Goal: Transaction & Acquisition: Purchase product/service

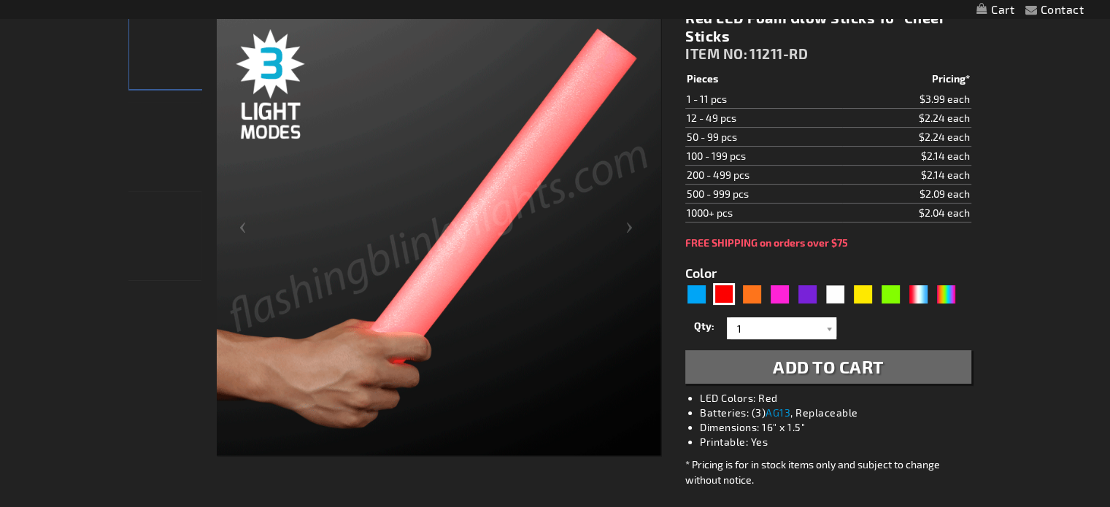
scroll to position [220, 0]
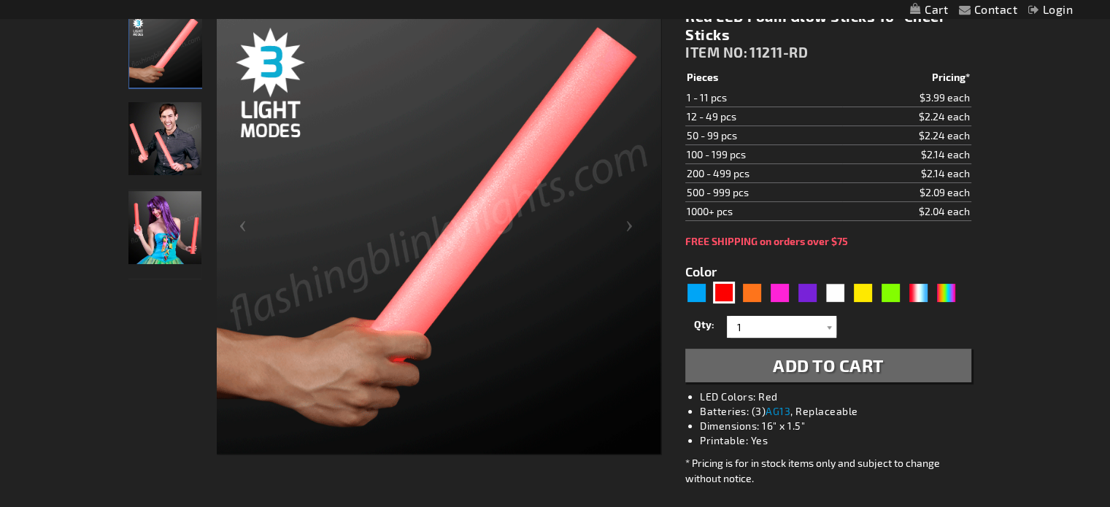
click at [820, 366] on span "Add to Cart" at bounding box center [828, 365] width 111 height 21
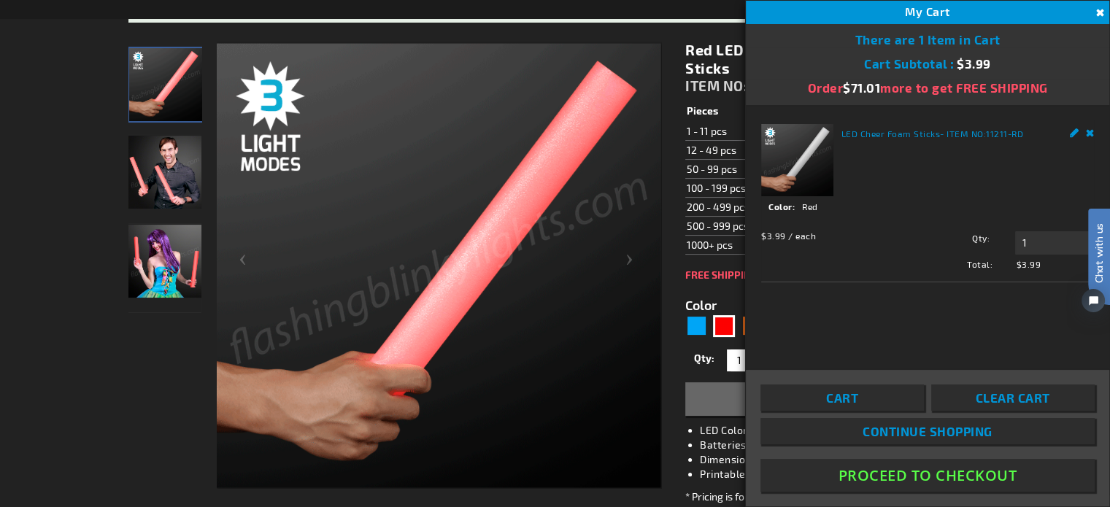
scroll to position [254, 0]
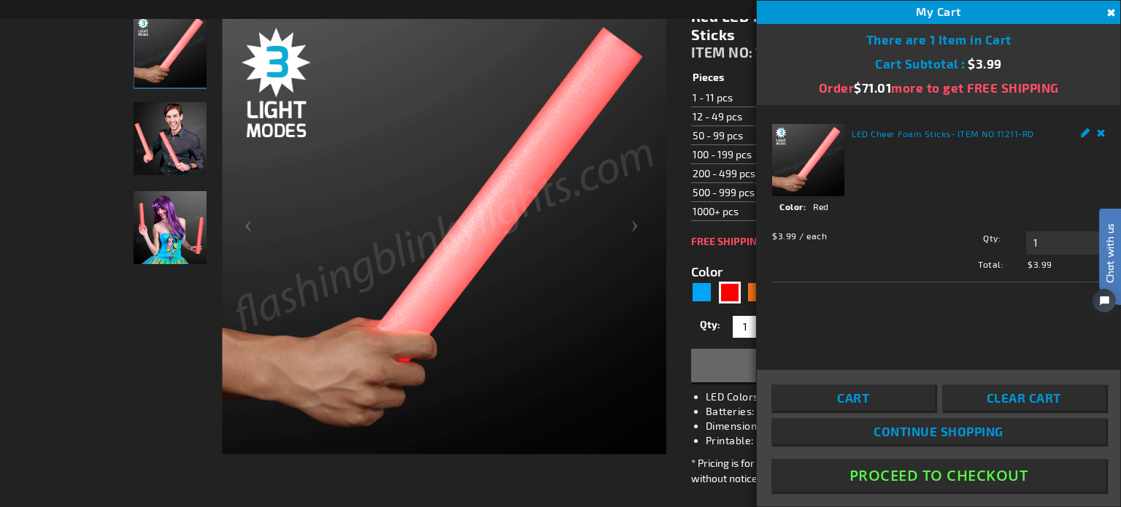
click at [1109, 11] on div "Close dialog Get 10% Off Subscribe and save today Unlock Offer Submit" at bounding box center [560, 253] width 1121 height 507
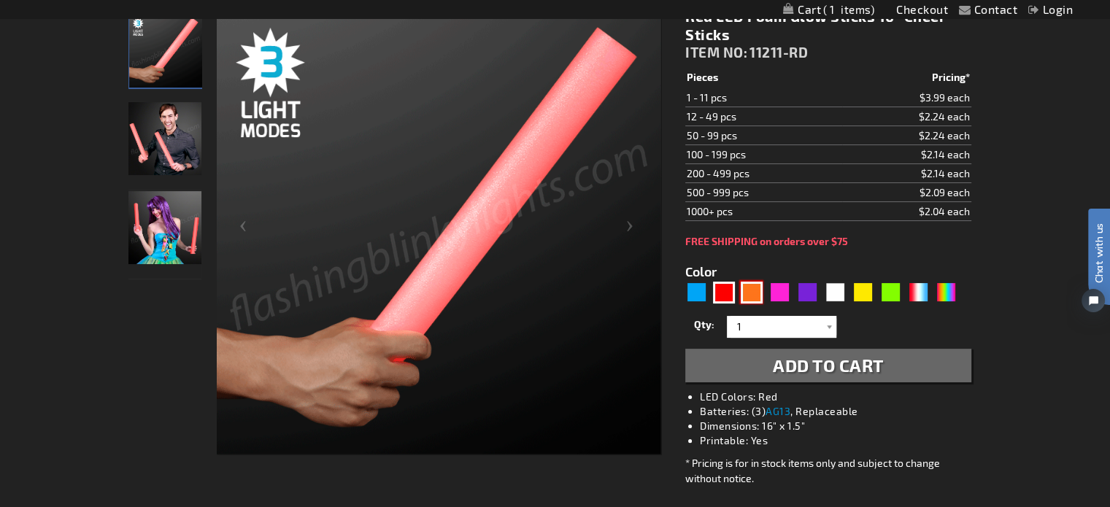
click at [747, 288] on div "Orange" at bounding box center [752, 293] width 22 height 22
type input "5637"
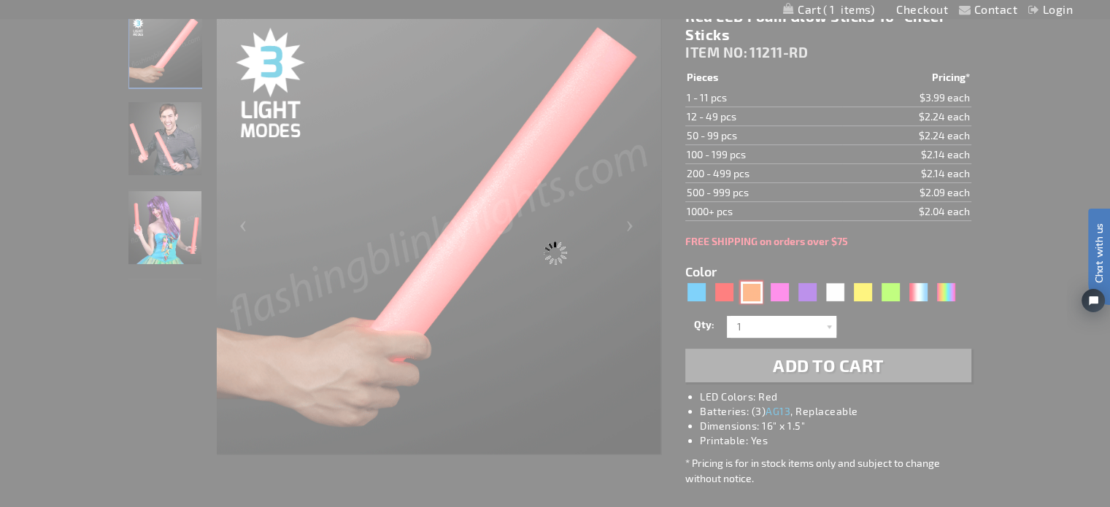
type input "11211-OR"
type input "Customize - LED Orange Foam Sticks 16&rdquo; Cheer Sticks - ITEM NO: 11211-OR"
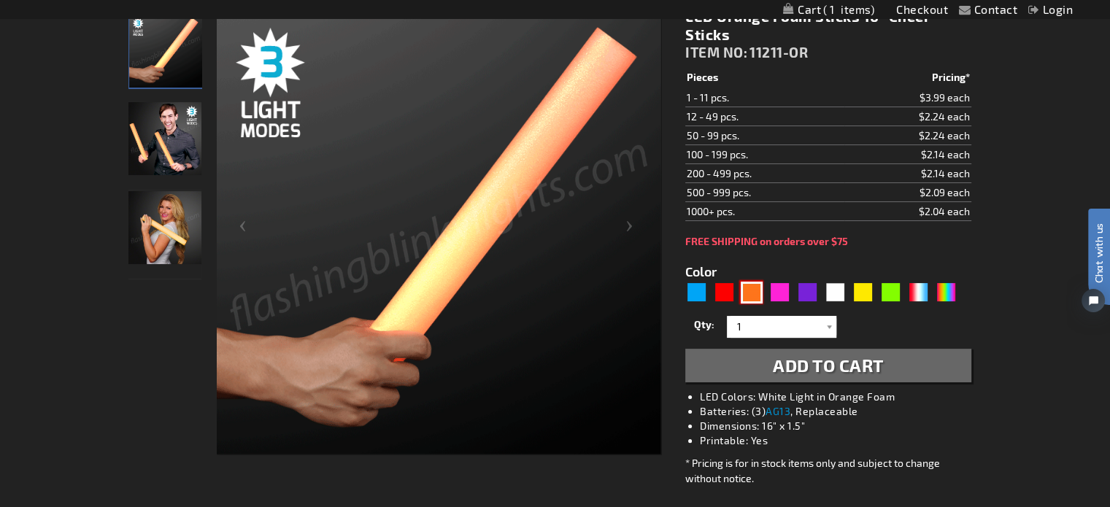
scroll to position [220, 0]
click at [799, 369] on span "Add to Cart" at bounding box center [828, 365] width 111 height 21
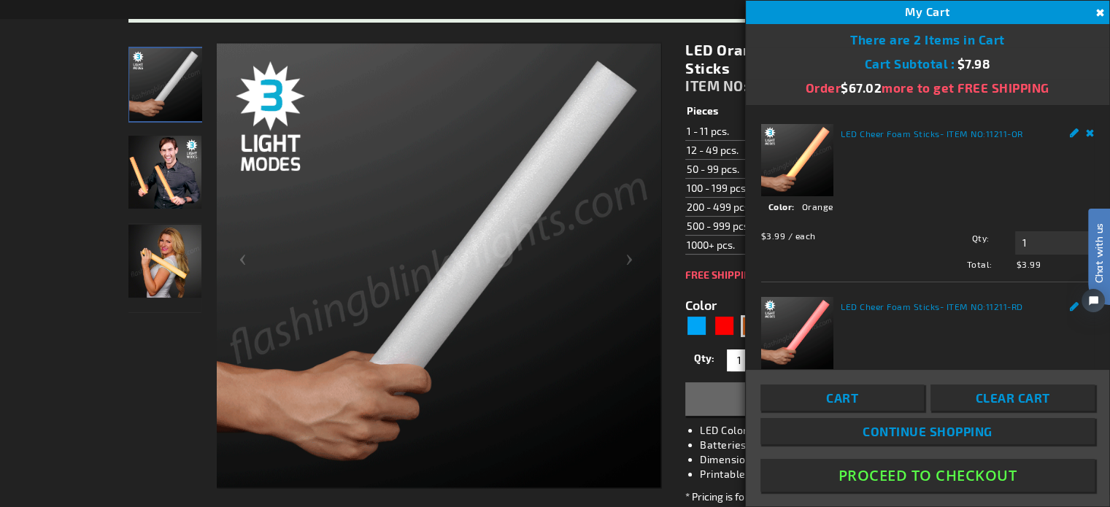
scroll to position [254, 0]
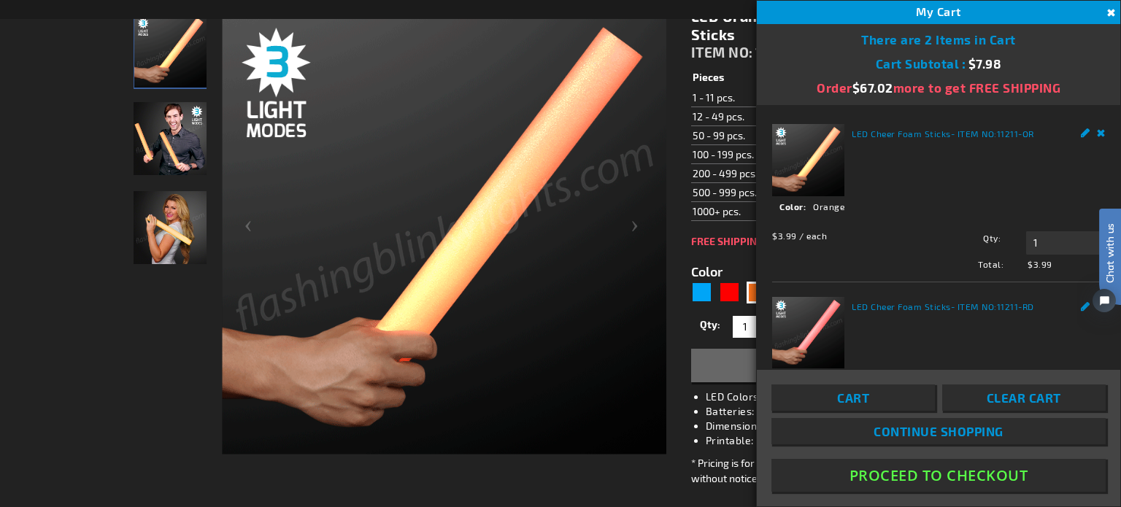
click at [1109, 9] on button "Close" at bounding box center [1109, 13] width 16 height 16
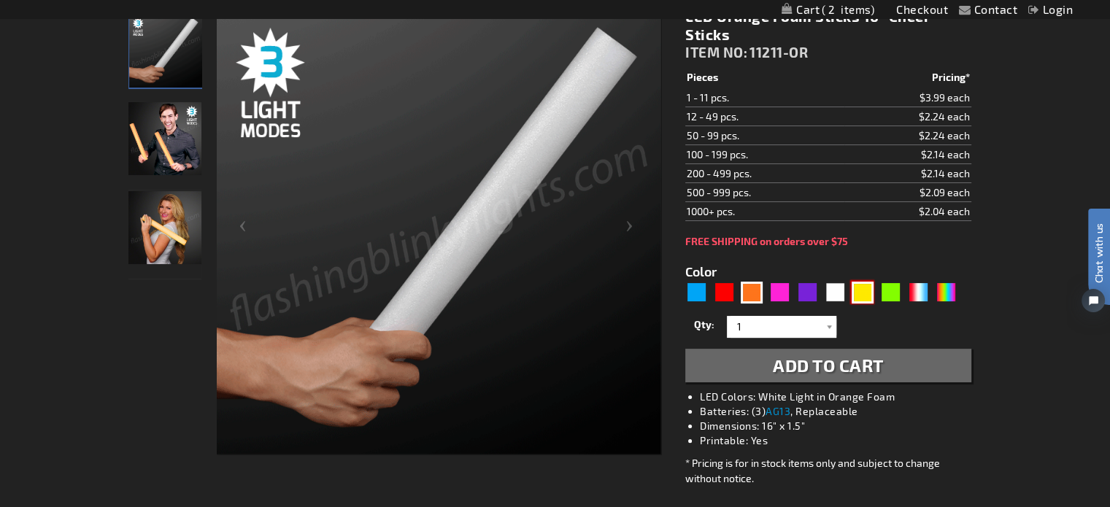
click at [868, 285] on div "Yellow" at bounding box center [863, 293] width 22 height 22
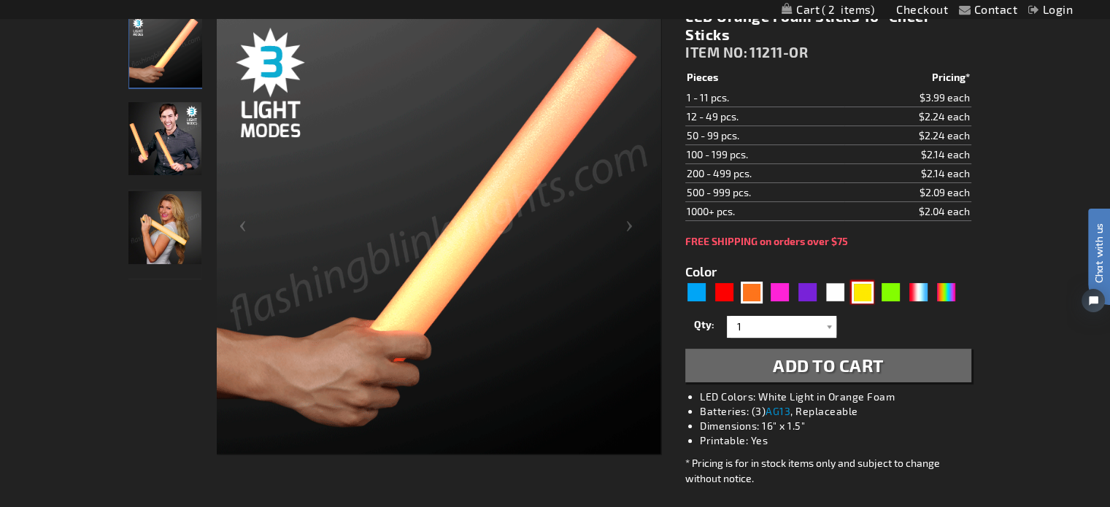
type input "5647"
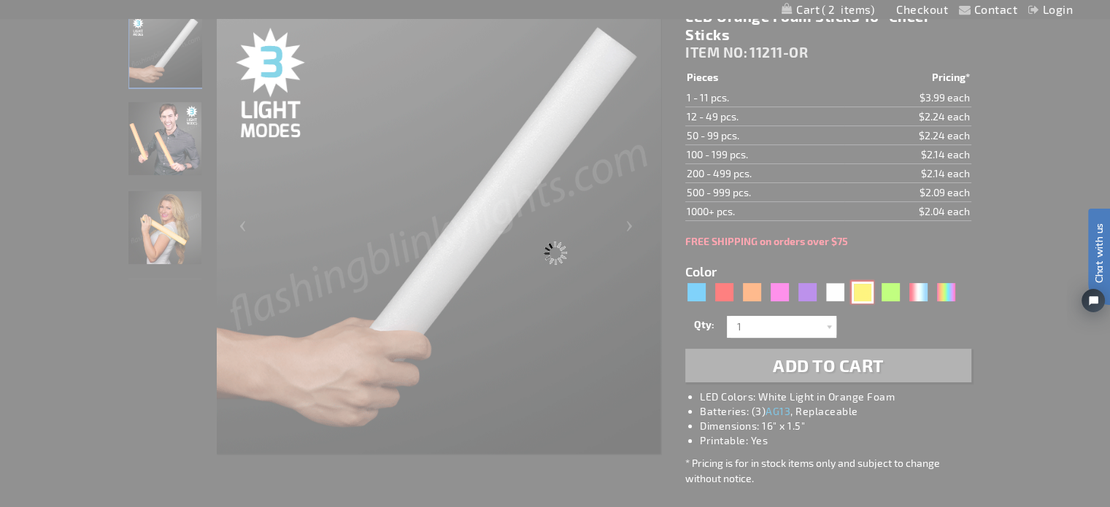
type input "11211-YL"
type input "Customize - Yellow Foam Light Up Sticks 16&rdquo; Cheer Sticks - ITEM NO: 11211…"
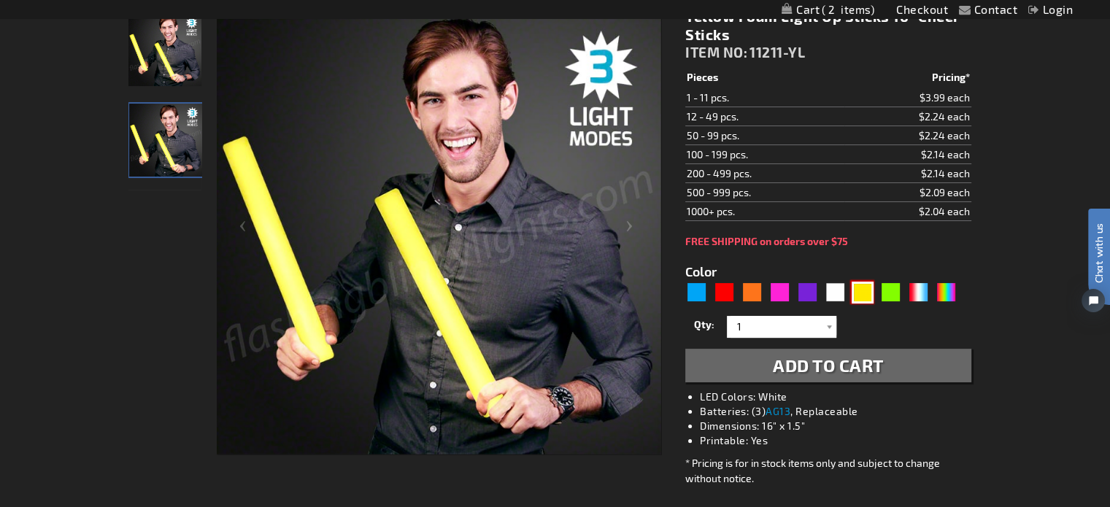
scroll to position [220, 0]
click at [877, 372] on span "Add to Cart" at bounding box center [828, 365] width 111 height 21
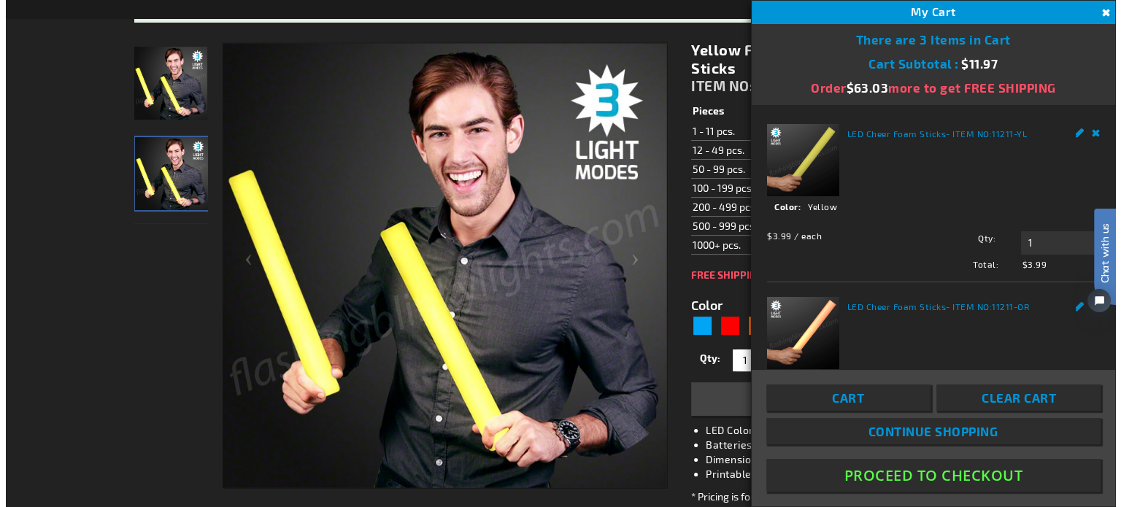
scroll to position [254, 0]
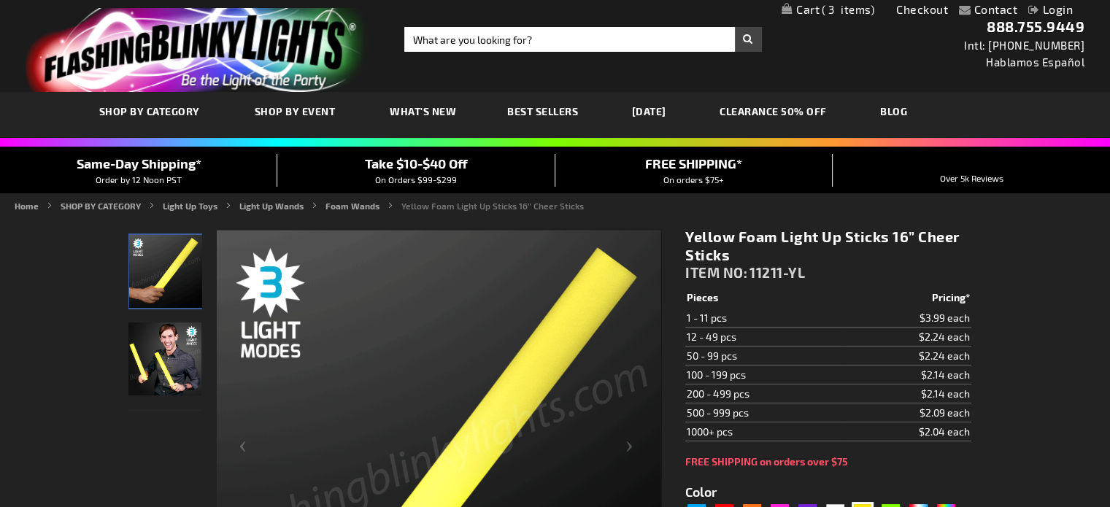
click at [860, 9] on span "3" at bounding box center [848, 9] width 53 height 13
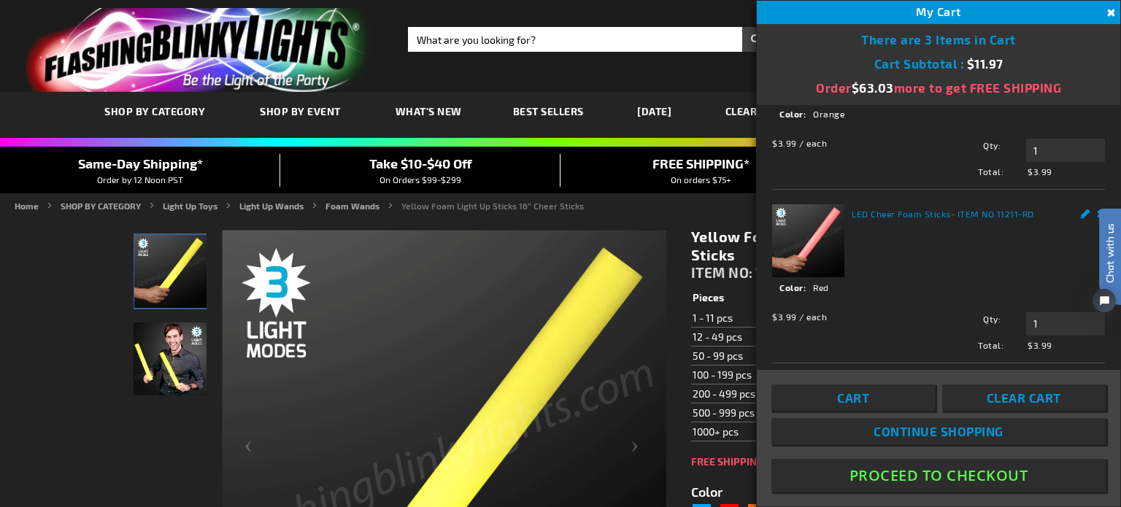
scroll to position [269, 0]
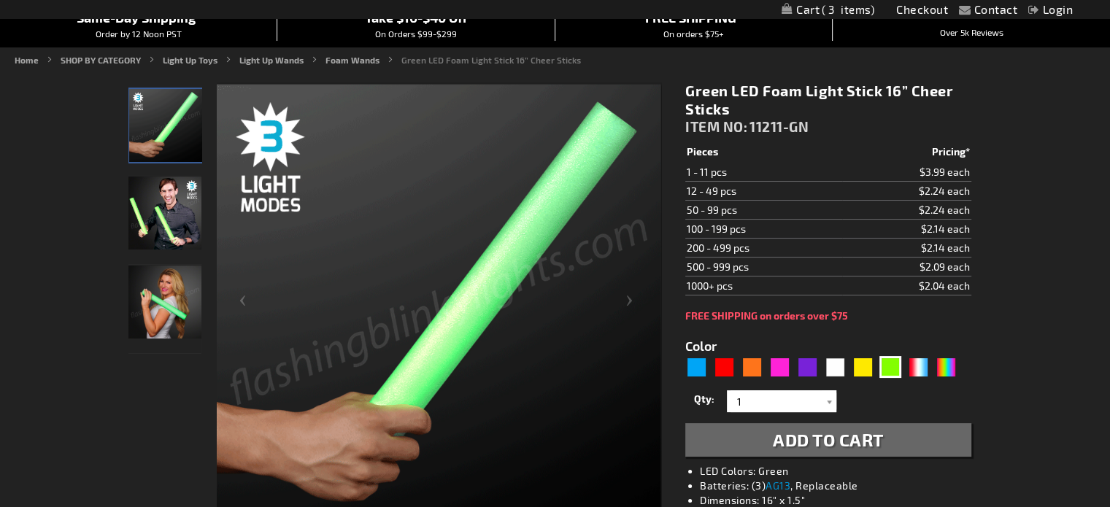
click at [888, 432] on button "Add to Cart" at bounding box center [827, 440] width 285 height 34
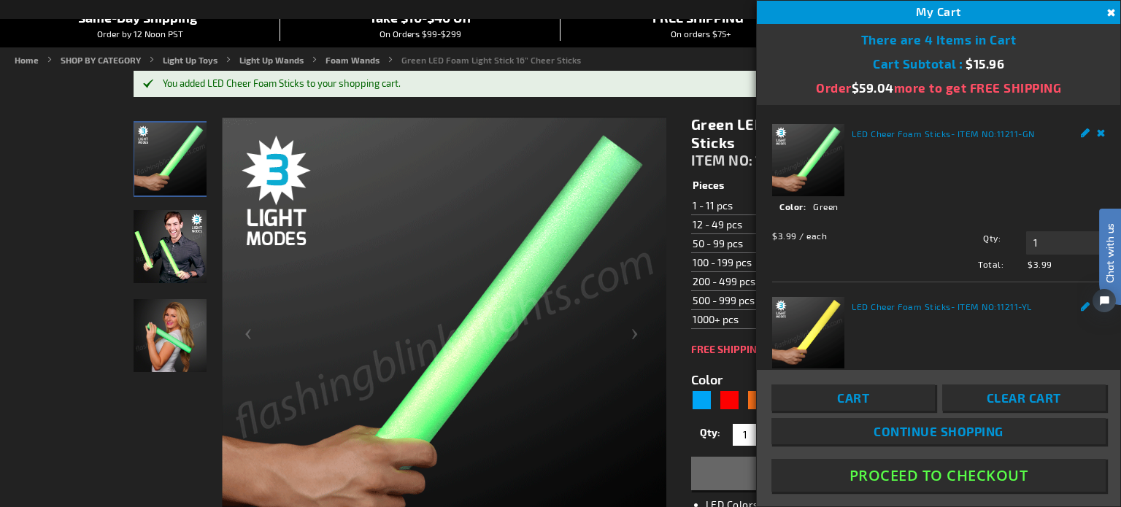
drag, startPoint x: 1114, startPoint y: 10, endPoint x: 1101, endPoint y: 10, distance: 12.4
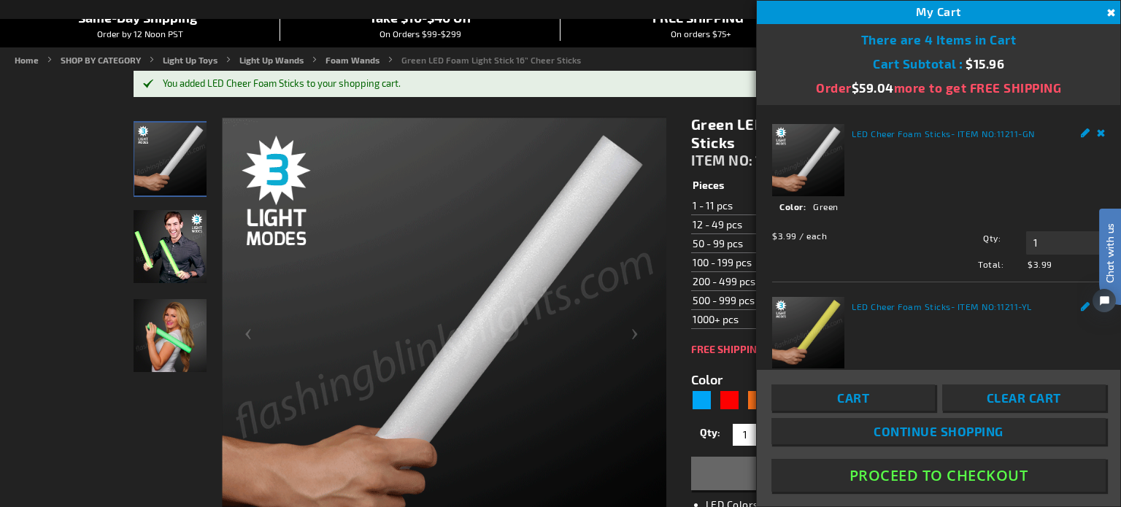
click at [1109, 10] on button "Close" at bounding box center [1109, 13] width 16 height 16
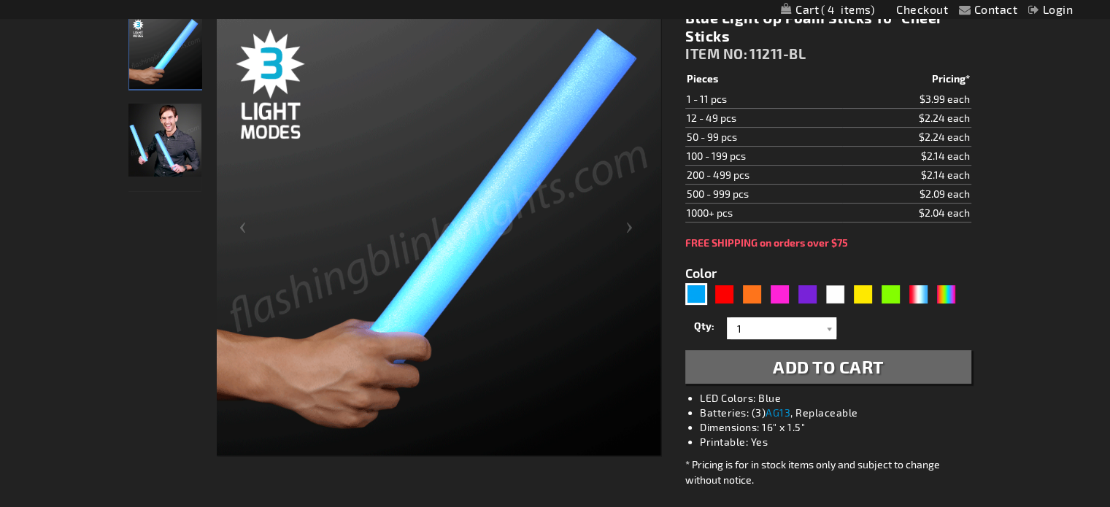
click at [861, 369] on span "Add to Cart" at bounding box center [828, 366] width 111 height 21
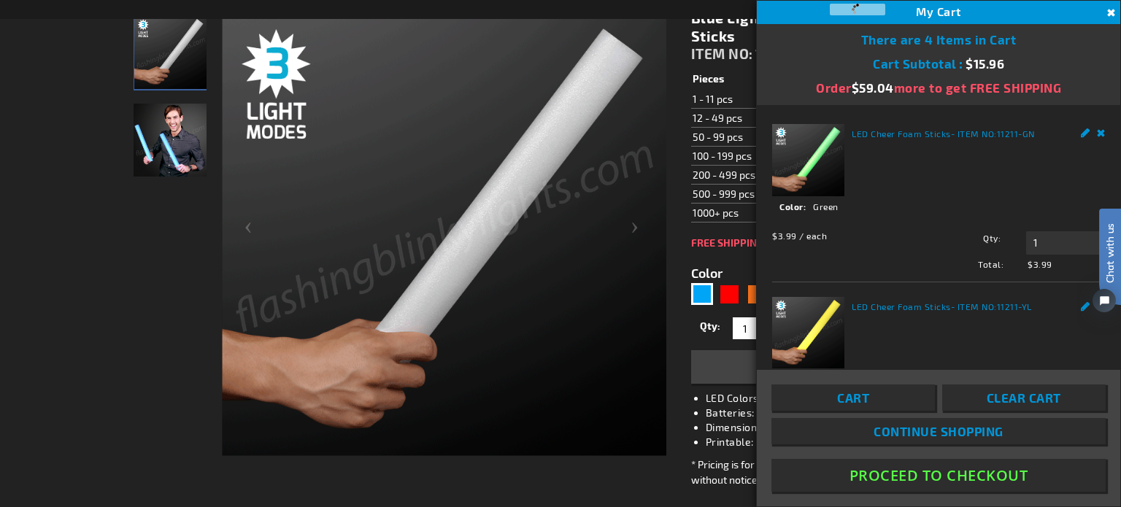
scroll to position [252, 0]
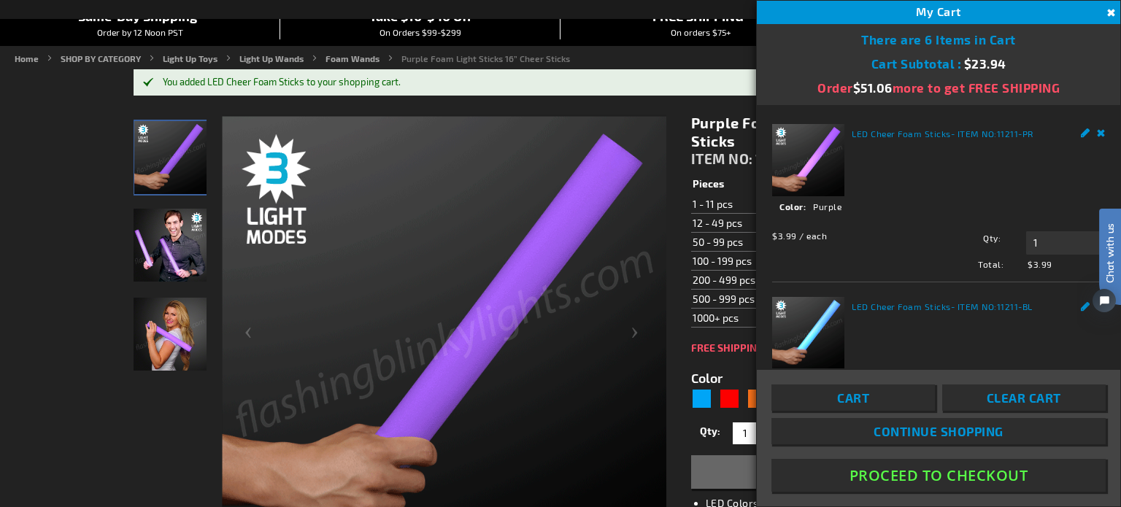
click at [1109, 9] on div "My Cart 6" at bounding box center [938, 12] width 363 height 23
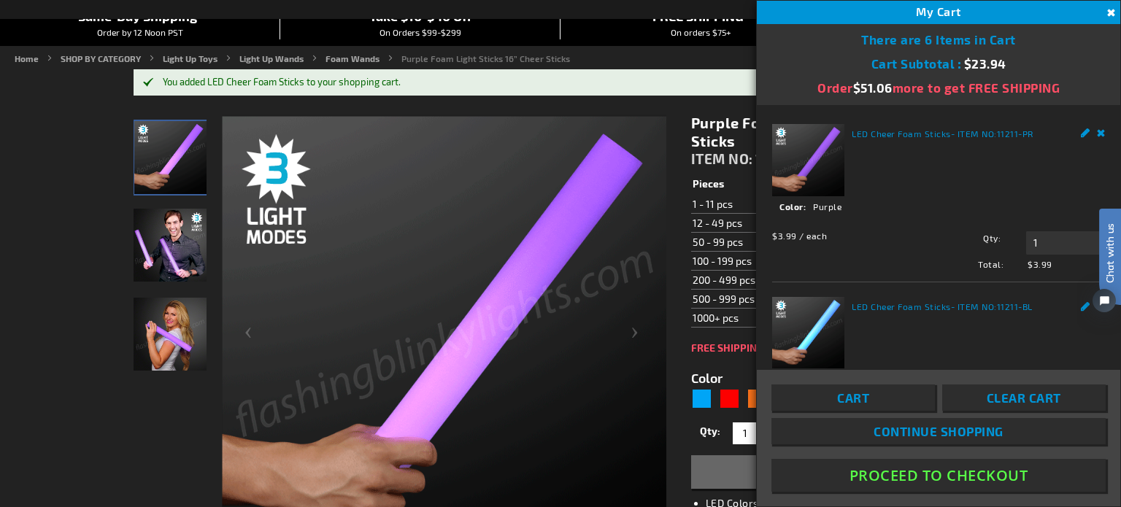
click at [1107, 14] on button "Close" at bounding box center [1109, 13] width 16 height 16
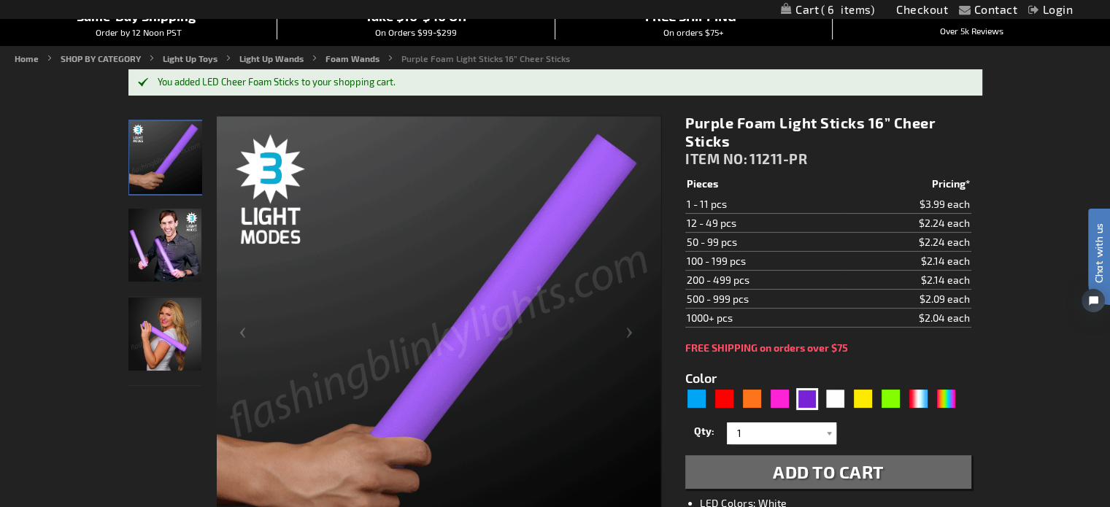
click at [814, 9] on link "My Cart 6 6 items" at bounding box center [827, 10] width 93 height 14
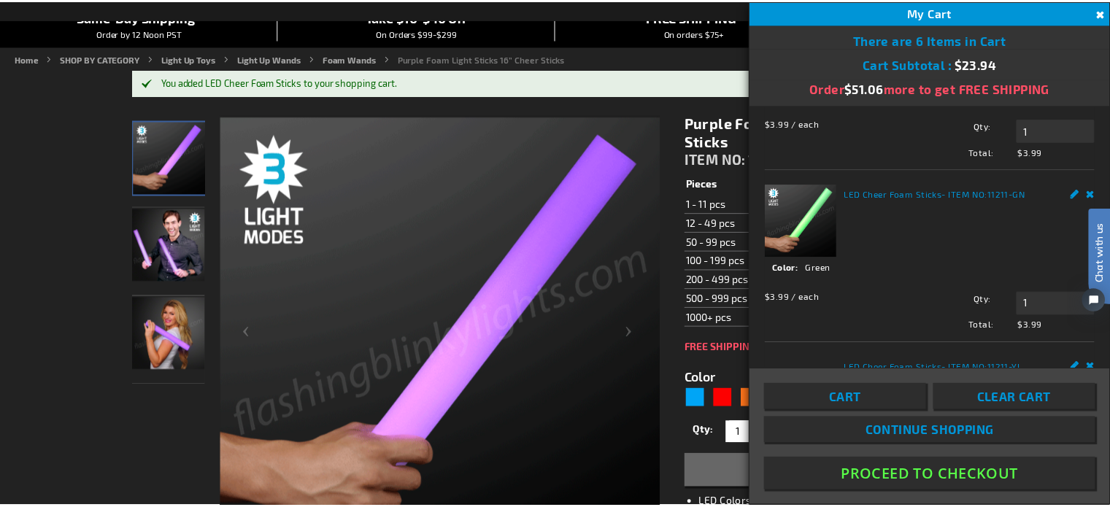
scroll to position [292, 0]
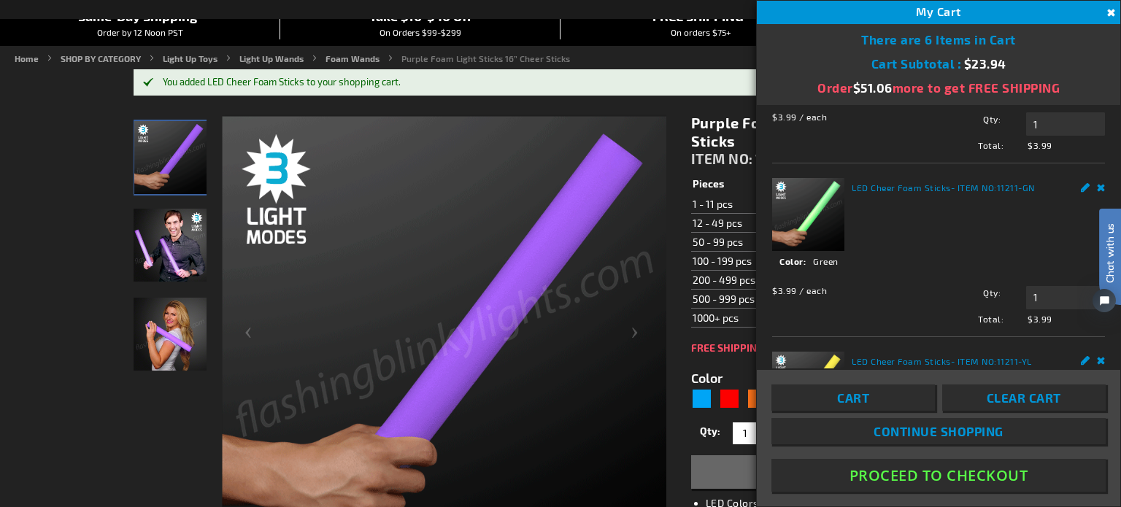
click at [896, 484] on button "Proceed To Checkout" at bounding box center [939, 475] width 334 height 33
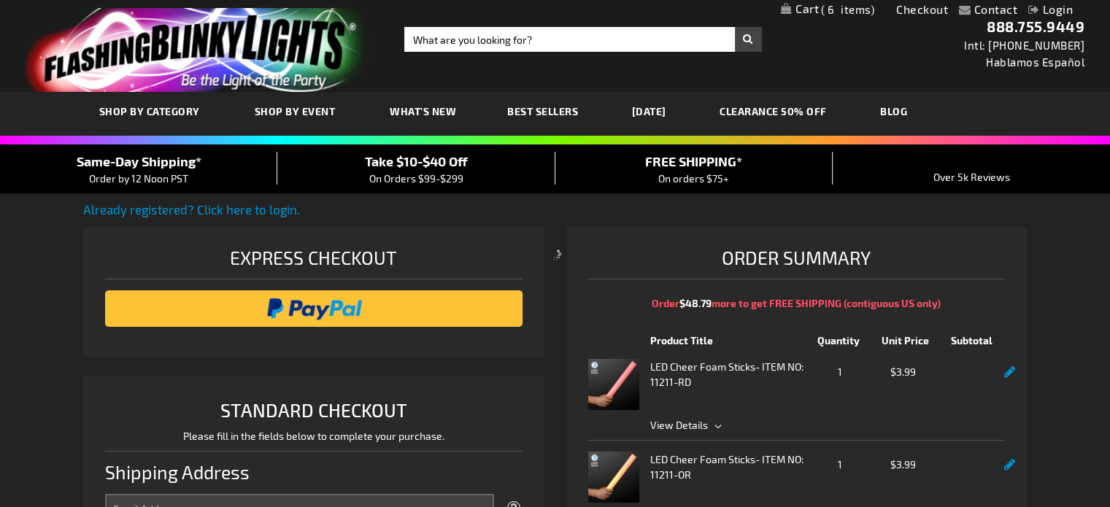
select select "US"
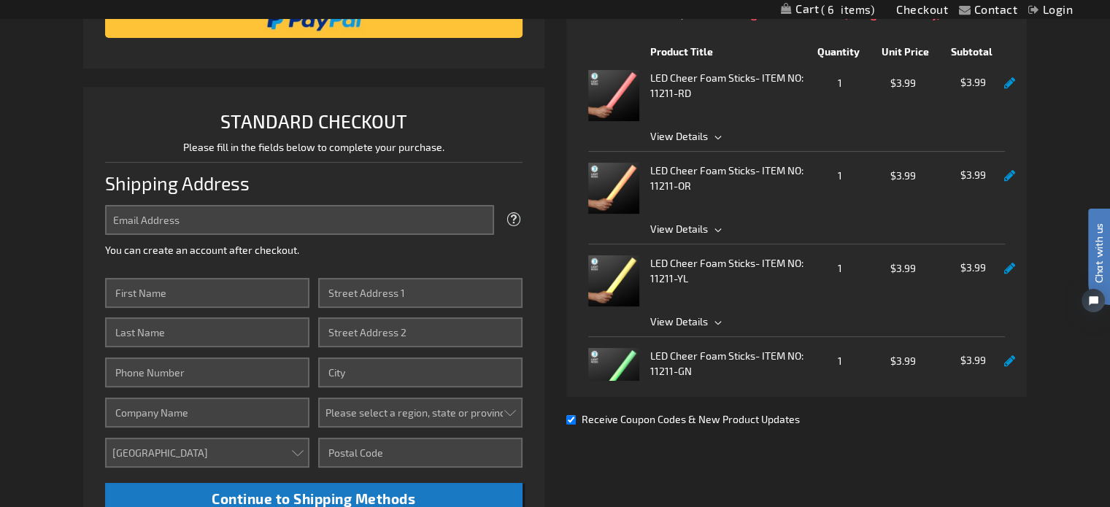
scroll to position [292, 0]
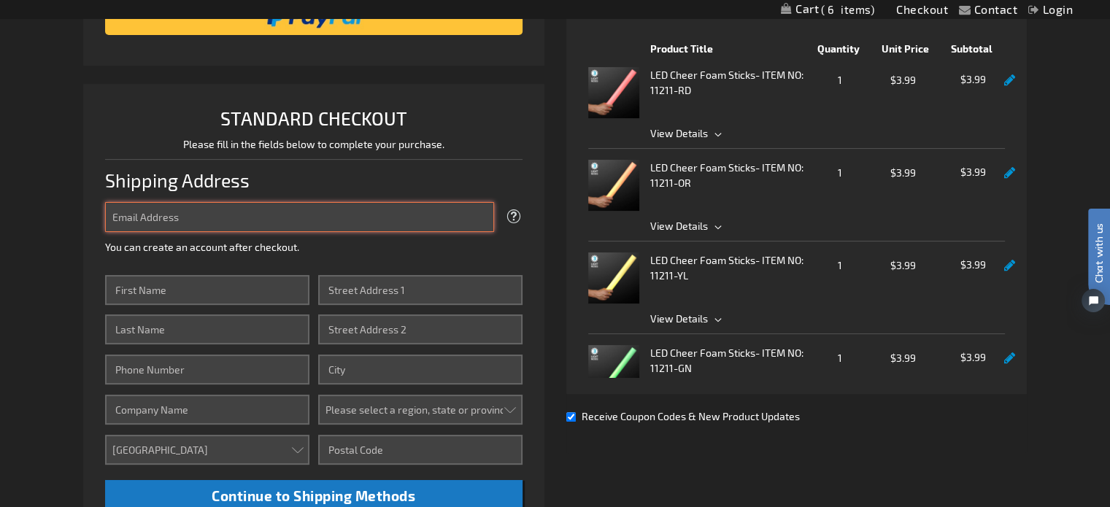
click at [193, 224] on input "Email Address" at bounding box center [299, 217] width 388 height 30
type input "[EMAIL_ADDRESS][DOMAIN_NAME]"
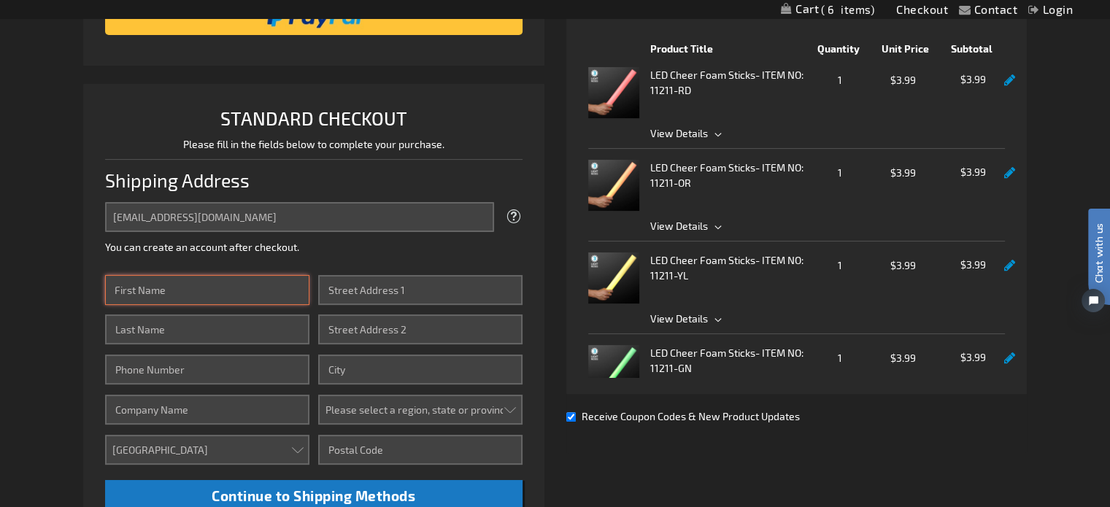
click at [231, 280] on input "First Name" at bounding box center [207, 290] width 204 height 30
type input "[PERSON_NAME]"
type input "7064900783"
type input "[STREET_ADDRESS]"
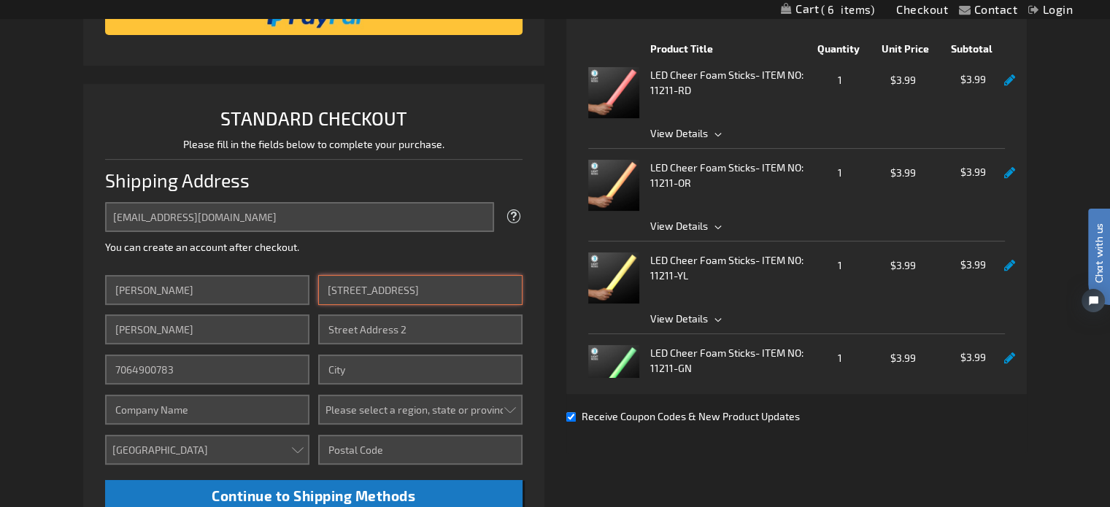
type input "[GEOGRAPHIC_DATA]"
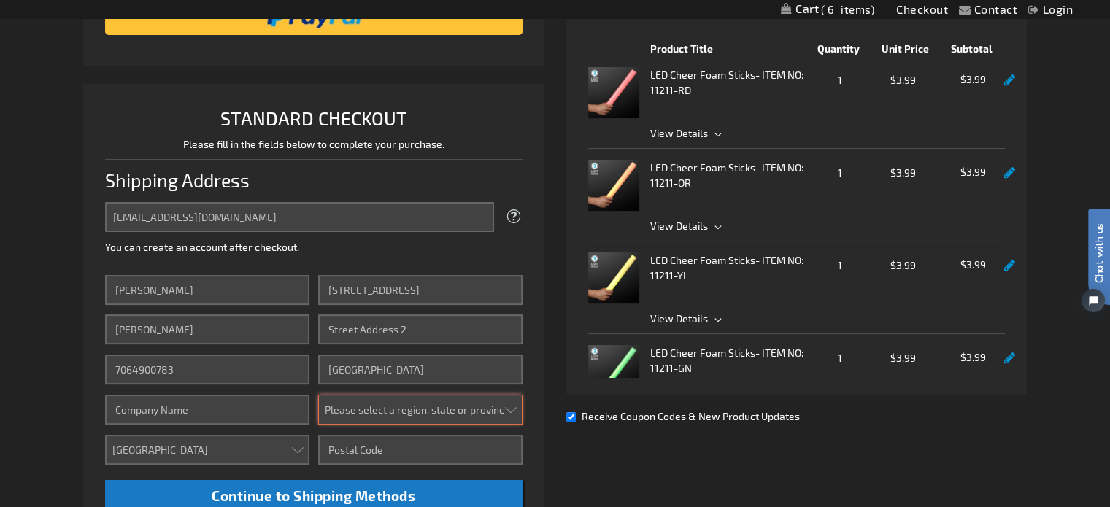
select select "19"
type input "30052"
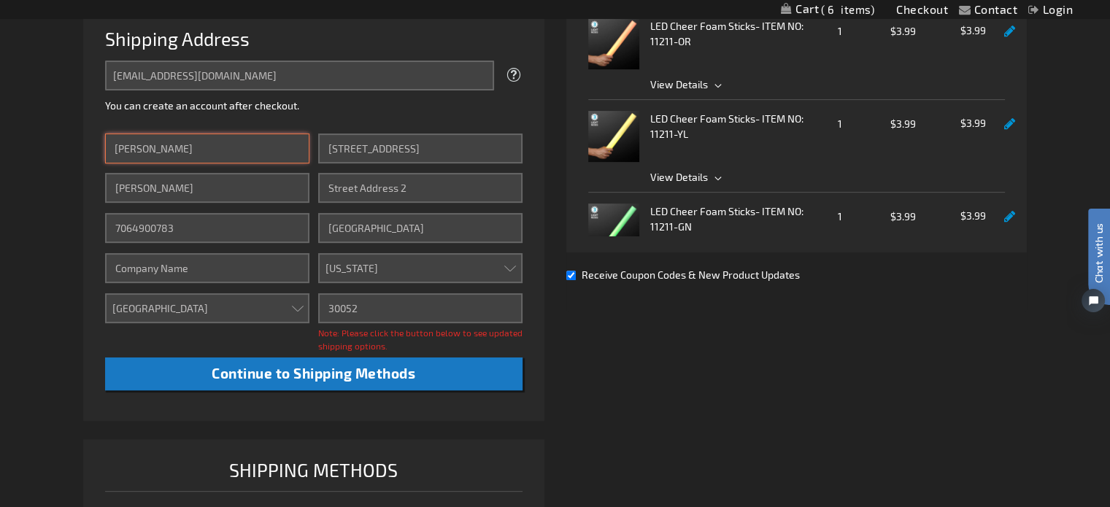
scroll to position [511, 0]
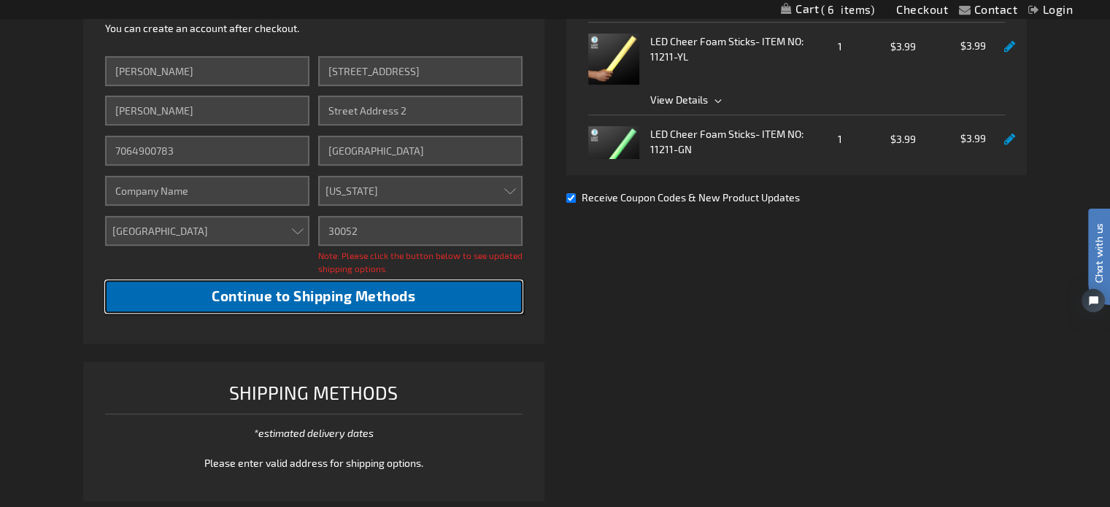
click at [368, 303] on span "Continue to Shipping Methods" at bounding box center [314, 296] width 204 height 17
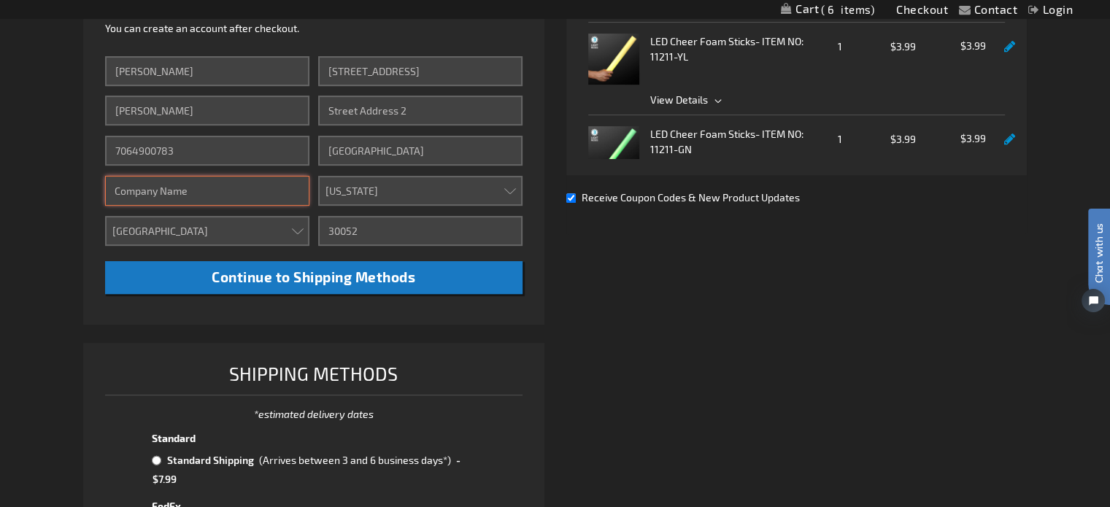
click at [215, 190] on input "Company" at bounding box center [207, 191] width 204 height 30
type input "FAI"
click at [634, 363] on div "Already registered? Click here to login. Shipping Review & Payments Estimated T…" at bounding box center [555, 227] width 944 height 1074
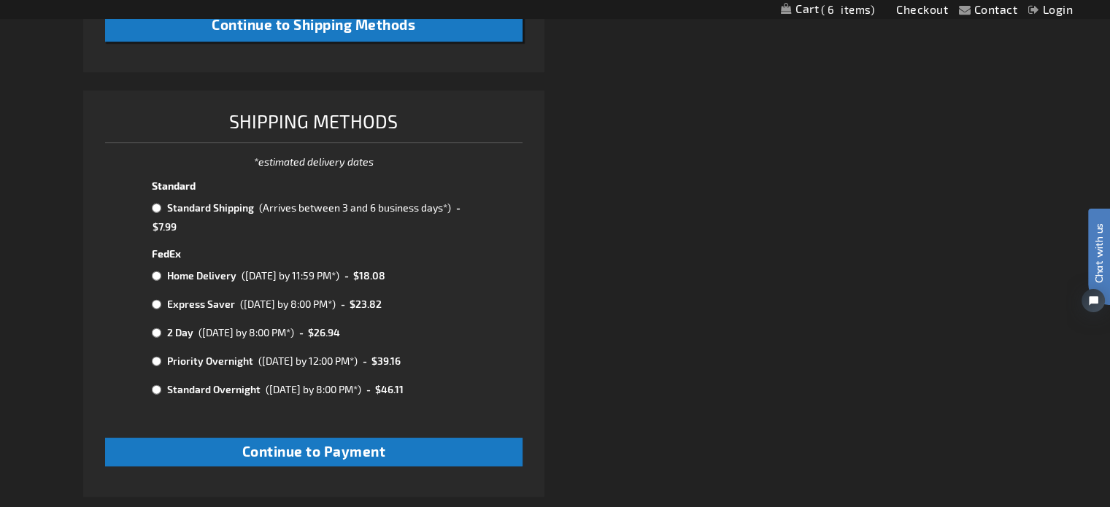
scroll to position [803, 0]
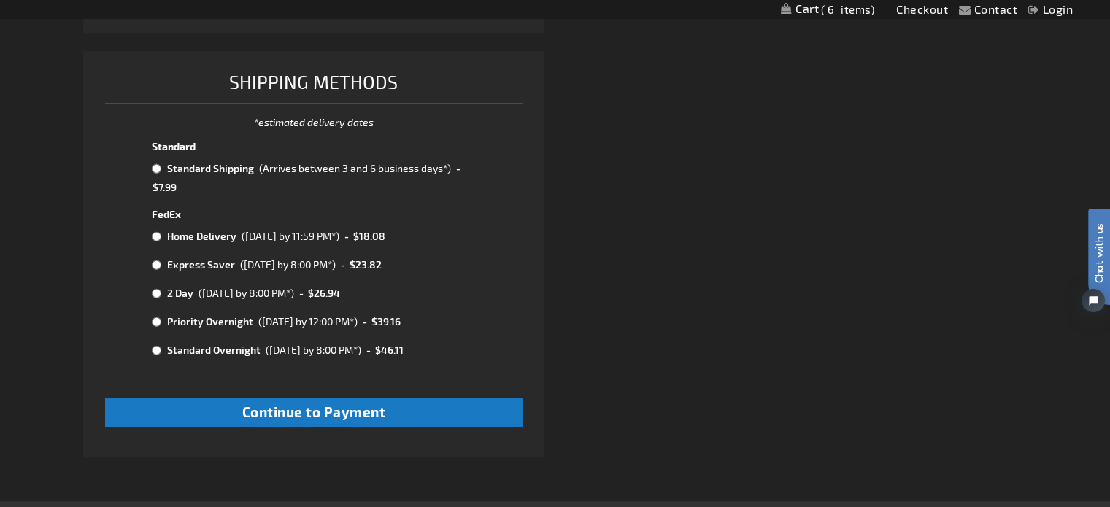
click at [155, 168] on input "radio" at bounding box center [156, 169] width 9 height 12
radio input "true"
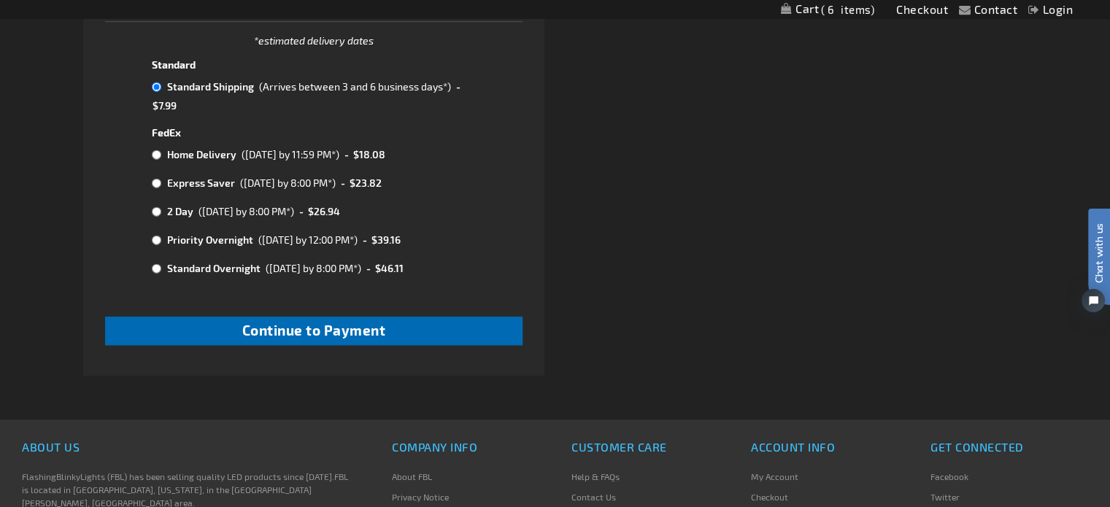
scroll to position [949, 0]
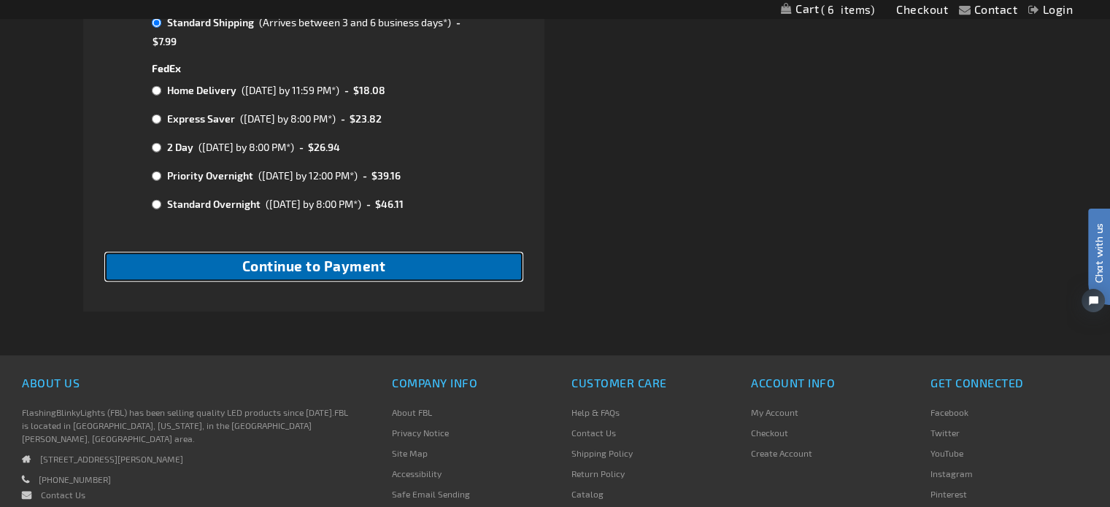
click at [400, 264] on button "Continue to Payment" at bounding box center [313, 267] width 417 height 28
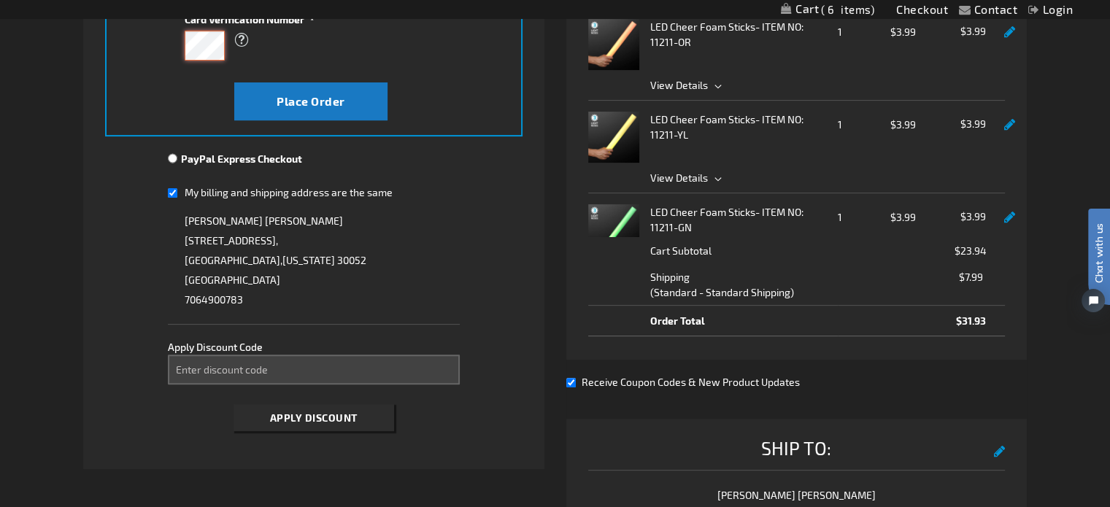
scroll to position [438, 0]
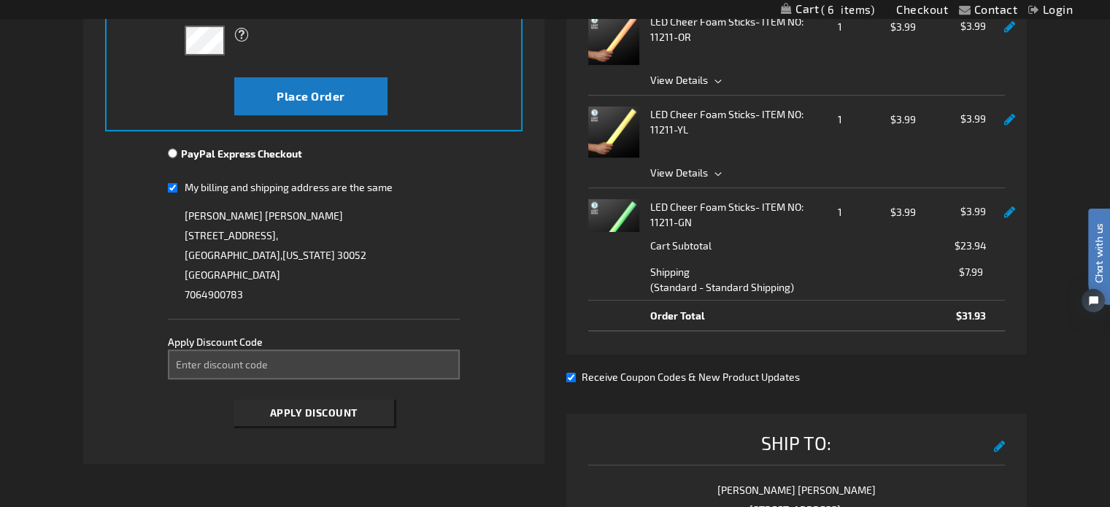
drag, startPoint x: 161, startPoint y: 179, endPoint x: 172, endPoint y: 186, distance: 12.6
click at [166, 181] on fieldset "Payment Information Payment Method Credit Card Credit Card Information" at bounding box center [313, 119] width 417 height 629
click at [172, 187] on input "My billing and shipping address are the same" at bounding box center [172, 188] width 9 height 30
checkbox input "false"
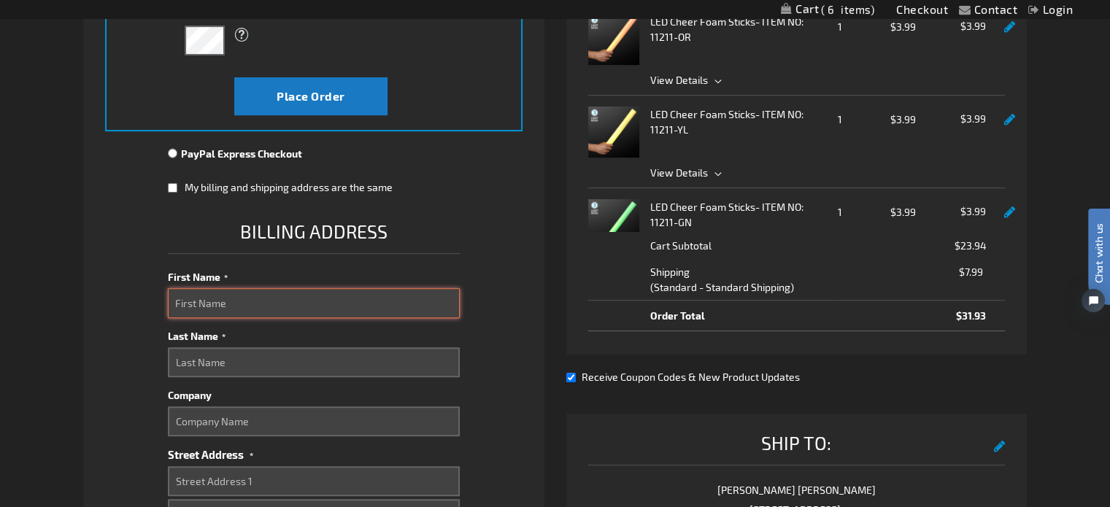
click at [209, 312] on input "First Name" at bounding box center [314, 303] width 292 height 30
type input "Art"
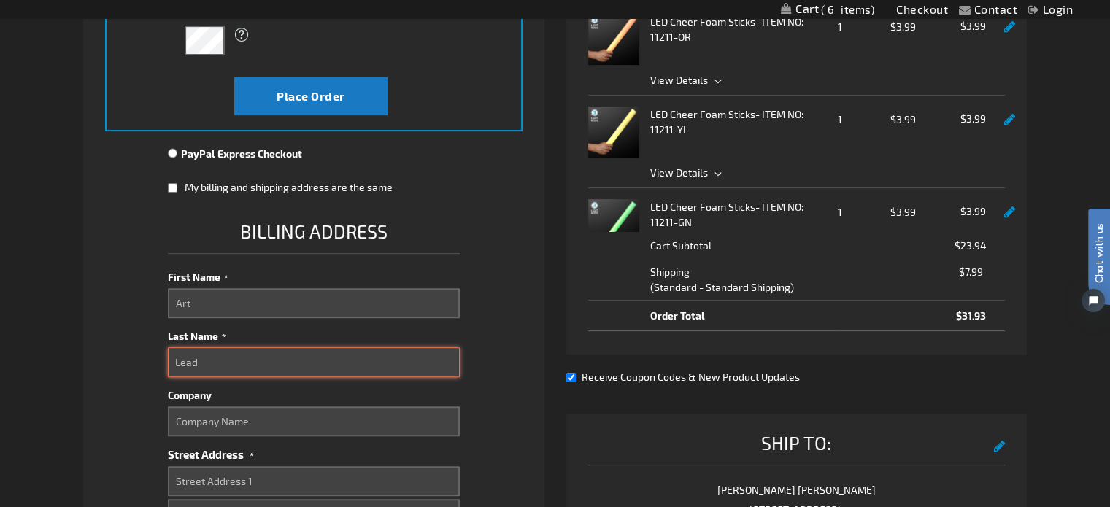
type input "Lead"
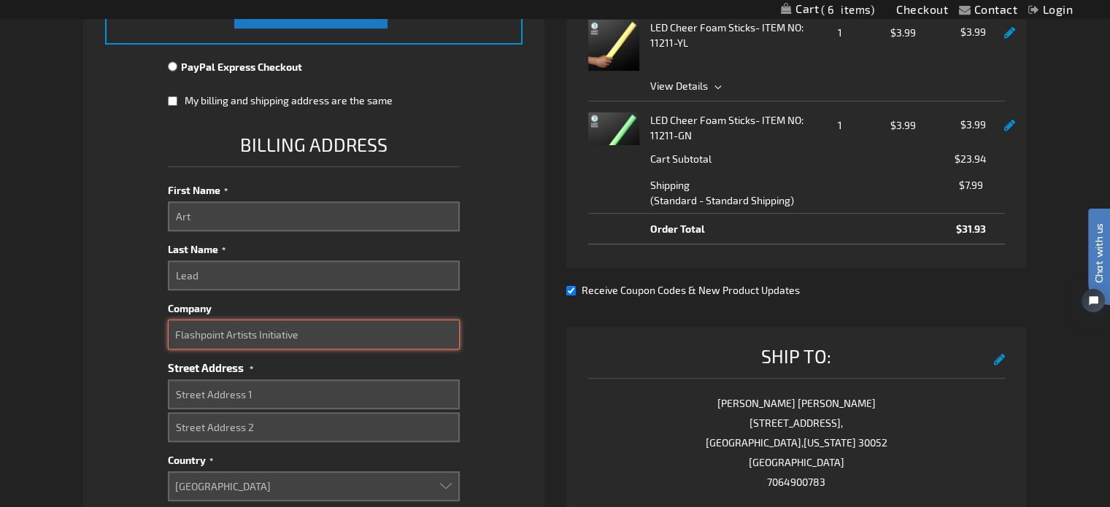
scroll to position [584, 0]
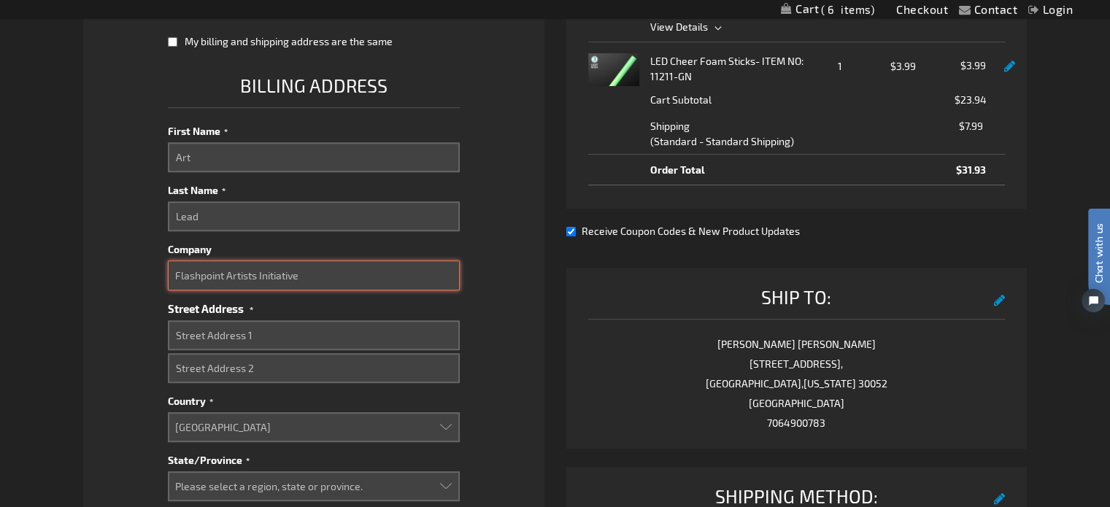
type input "Flashpoint Artists Initiative"
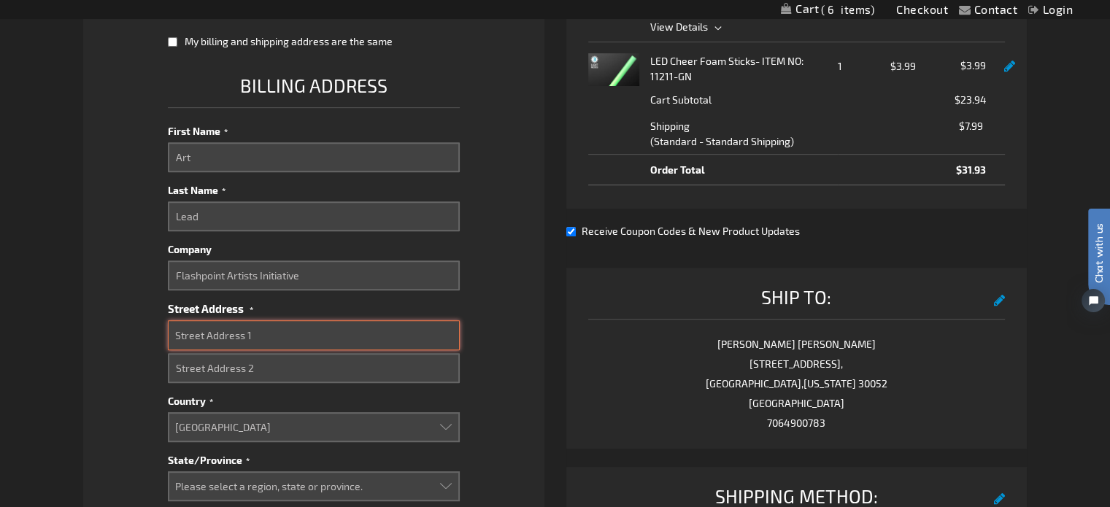
click at [304, 336] on input "Street Address: Line 1" at bounding box center [314, 335] width 292 height 30
type input "[STREET_ADDRESS][PERSON_NAME]"
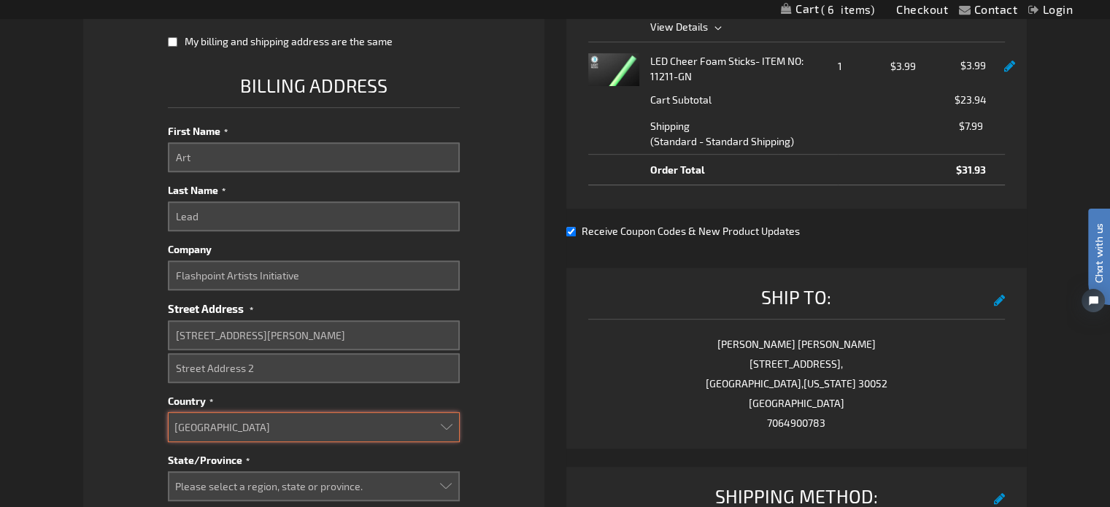
click at [270, 428] on select "[GEOGRAPHIC_DATA] [GEOGRAPHIC_DATA] [GEOGRAPHIC_DATA] [GEOGRAPHIC_DATA] [GEOGRA…" at bounding box center [314, 427] width 292 height 30
click at [269, 428] on select "[GEOGRAPHIC_DATA] [GEOGRAPHIC_DATA] [GEOGRAPHIC_DATA] [GEOGRAPHIC_DATA] [GEOGRA…" at bounding box center [314, 427] width 292 height 30
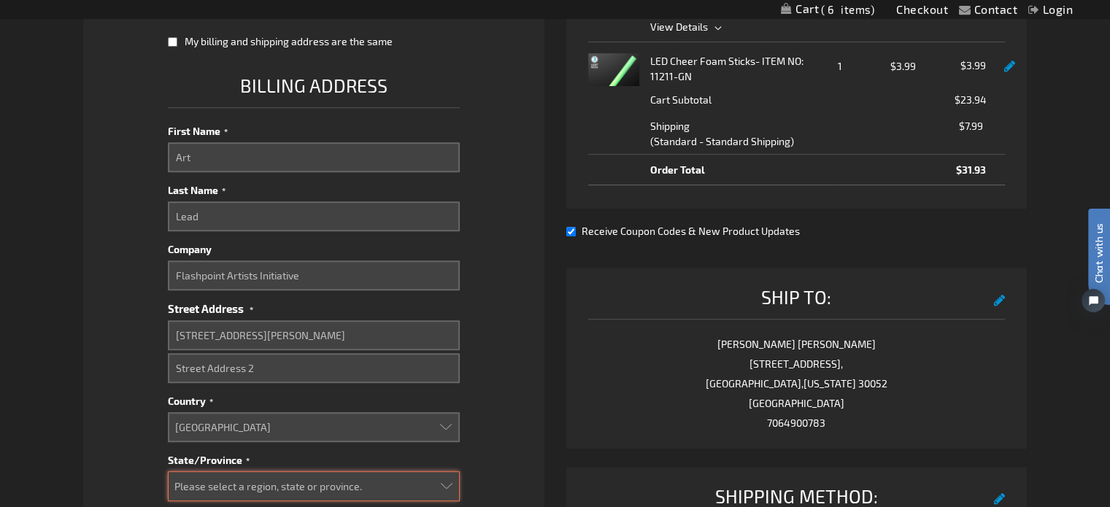
click at [380, 482] on select "Please select a region, state or province. [US_STATE] [US_STATE] [US_STATE] [US…" at bounding box center [314, 487] width 292 height 30
select select "19"
click at [168, 472] on select "Please select a region, state or province. [US_STATE] [US_STATE] [US_STATE] [US…" at bounding box center [314, 487] width 292 height 30
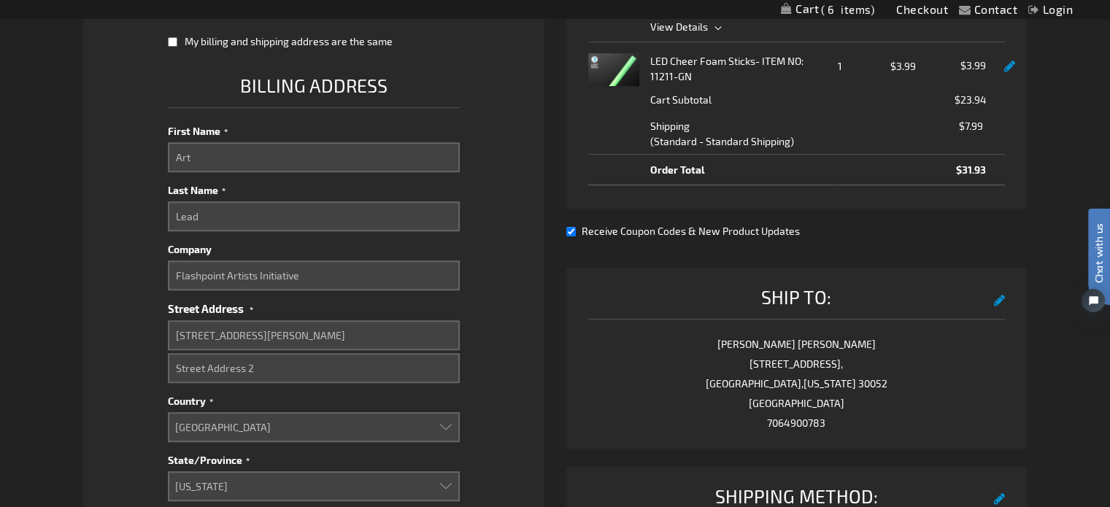
click at [502, 379] on fieldset "Payment Information Payment Method Credit Card Credit Card Information" at bounding box center [313, 262] width 417 height 1206
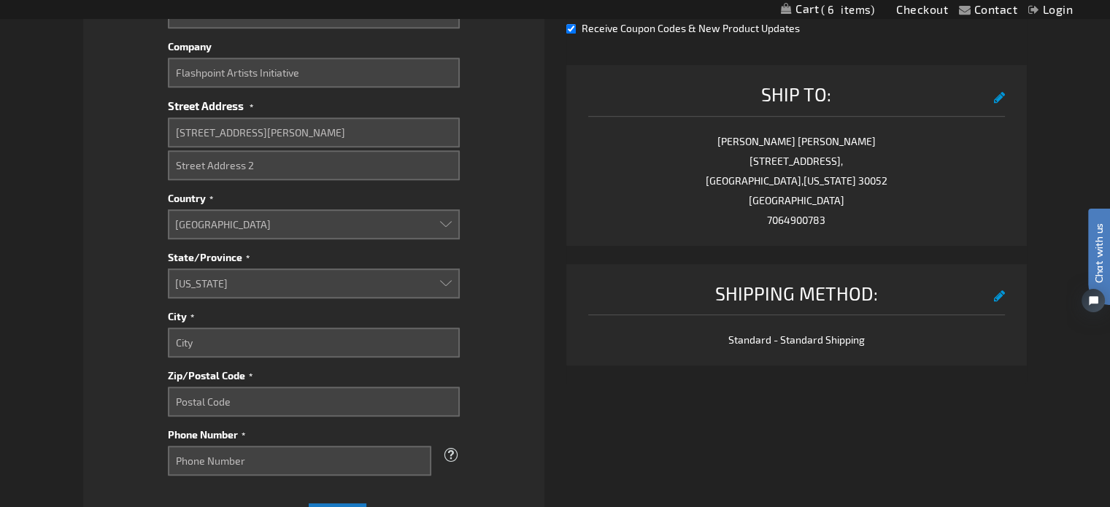
scroll to position [803, 0]
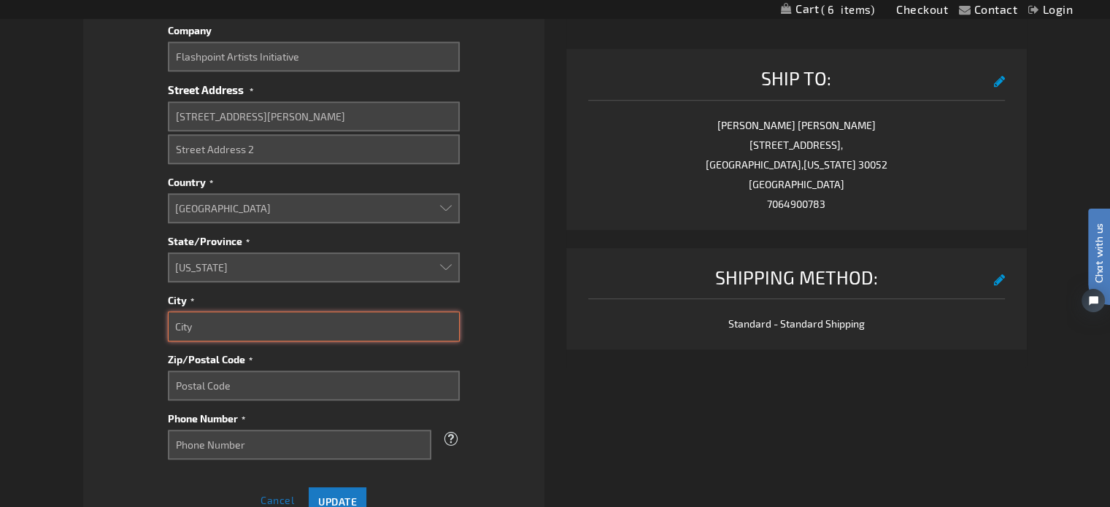
click at [230, 321] on input "City" at bounding box center [314, 327] width 292 height 30
type input "Decatur"
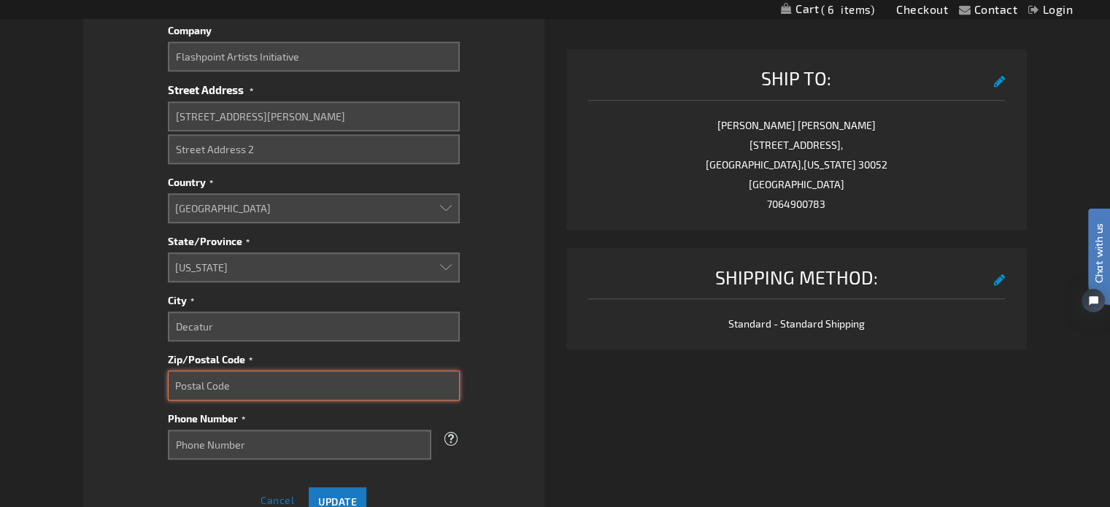
click at [278, 387] on input "Zip/Postal Code" at bounding box center [314, 386] width 292 height 30
type input "30032"
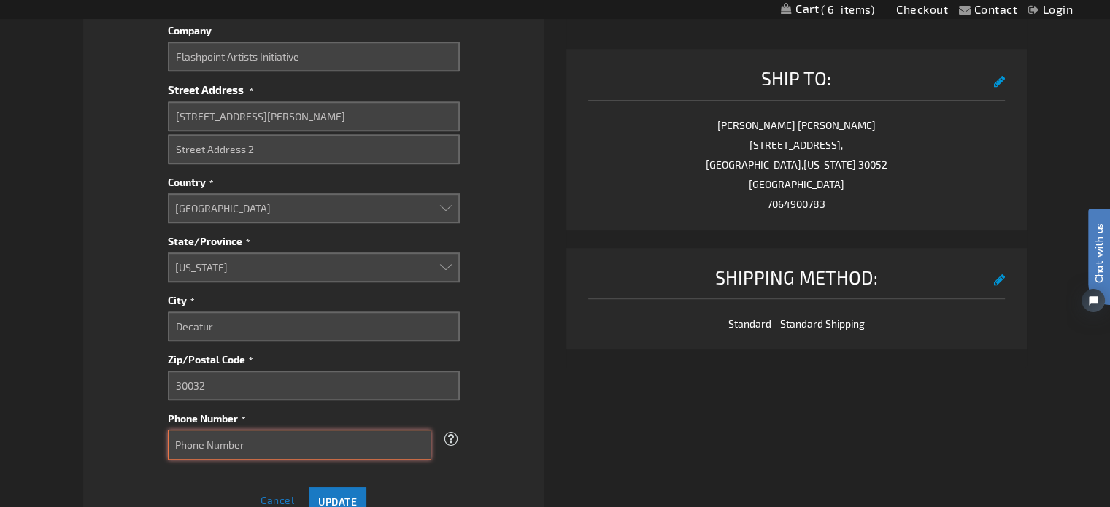
click at [274, 451] on input "Phone Number" at bounding box center [299, 445] width 263 height 30
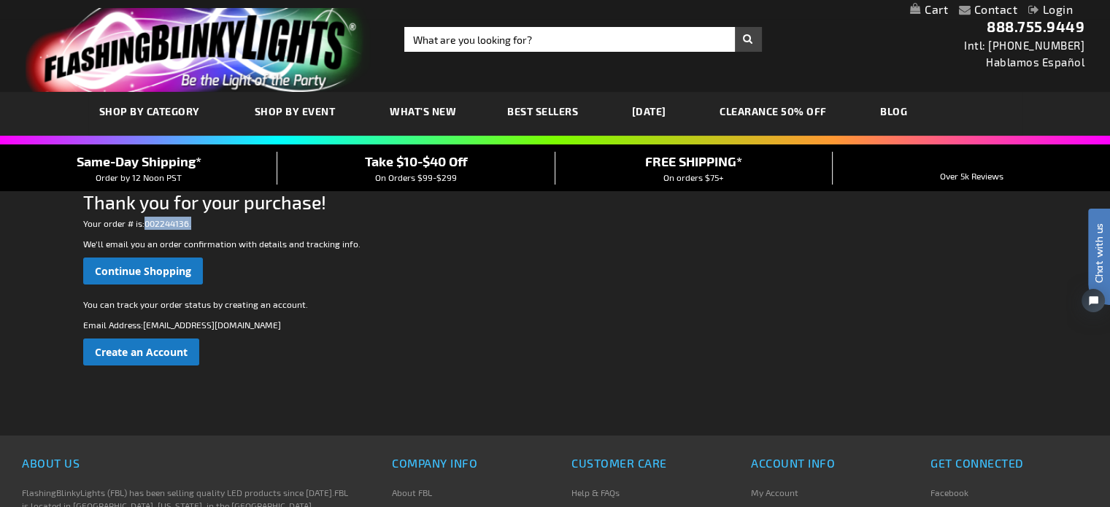
drag, startPoint x: 200, startPoint y: 223, endPoint x: 144, endPoint y: 228, distance: 56.4
click at [144, 228] on p "Your order # is: 002244136 ." at bounding box center [555, 223] width 944 height 13
